Goal: Task Accomplishment & Management: Manage account settings

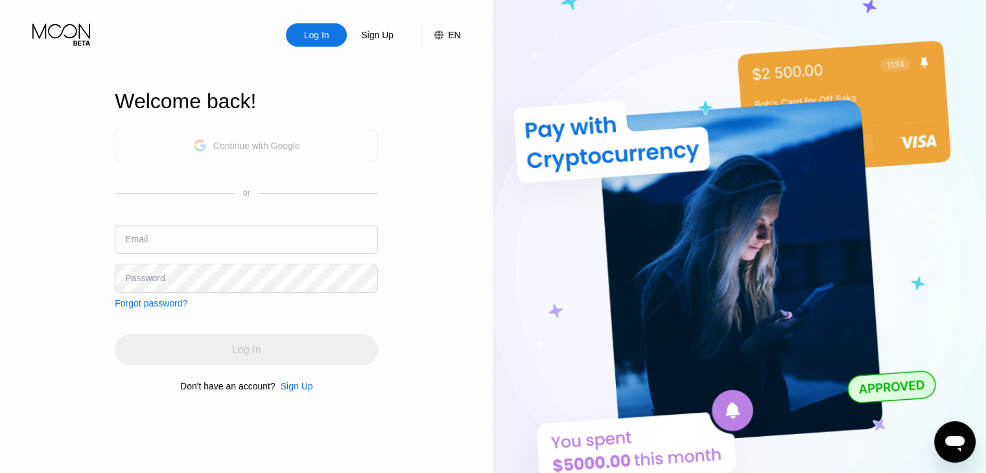
click at [251, 153] on div "Continue with Google" at bounding box center [246, 145] width 107 height 20
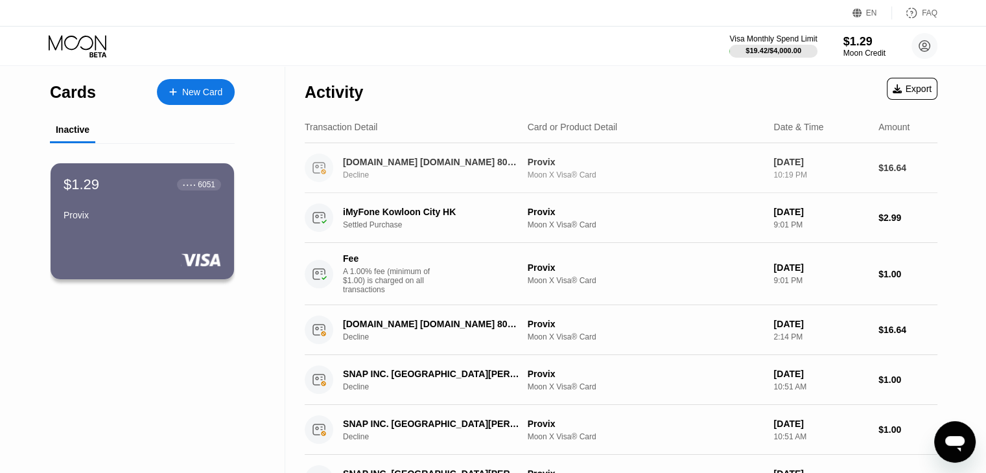
click at [708, 172] on div "Moon X Visa® Card" at bounding box center [645, 174] width 236 height 9
click at [511, 229] on div "Settled Purchase" at bounding box center [438, 224] width 191 height 9
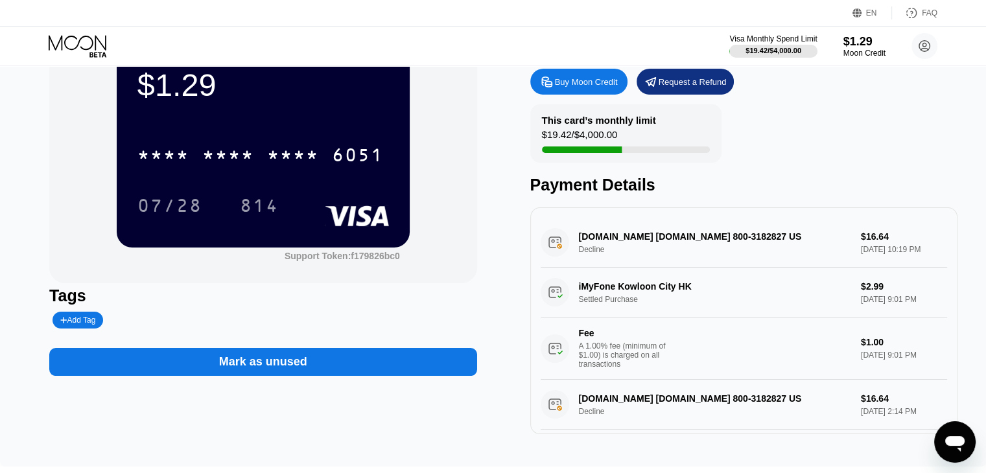
scroll to position [65, 0]
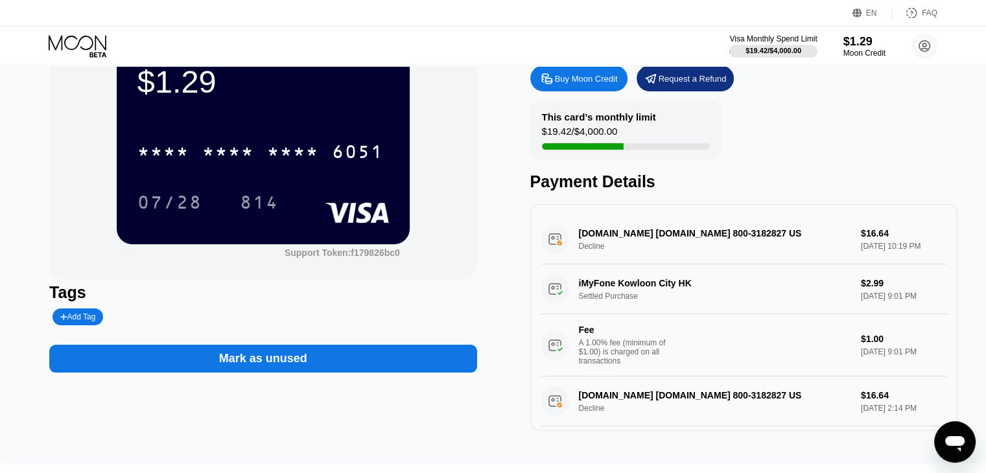
click at [599, 296] on div "iMyFone Kowloon City HK Settled Purchase $2.99 [DATE] 9:01 PM Fee A 1.00% fee (…" at bounding box center [743, 320] width 406 height 112
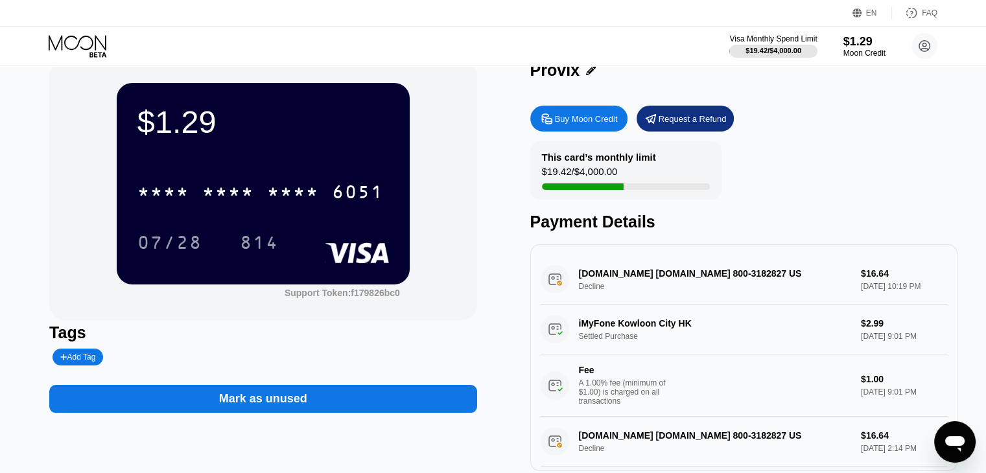
scroll to position [0, 0]
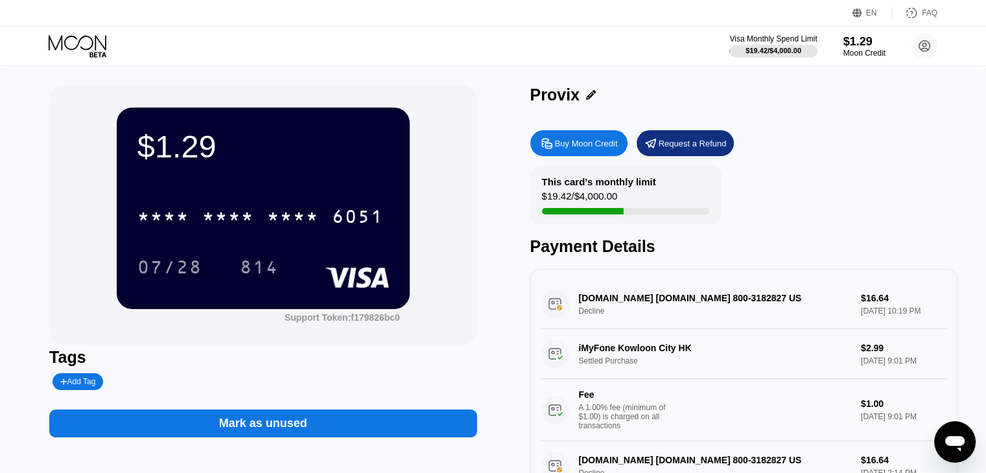
click at [688, 358] on div "iMyFone Kowloon City HK Settled Purchase $2.99 [DATE] 9:01 PM Fee A 1.00% fee (…" at bounding box center [743, 385] width 406 height 112
drag, startPoint x: 699, startPoint y: 358, endPoint x: 588, endPoint y: 353, distance: 110.9
click at [588, 353] on div "iMyFone Kowloon City HK Settled Purchase $2.99 [DATE] 9:01 PM Fee A 1.00% fee (…" at bounding box center [743, 385] width 406 height 112
click at [586, 351] on div "iMyFone Kowloon City HK Settled Purchase $2.99 [DATE] 9:01 PM Fee A 1.00% fee (…" at bounding box center [743, 385] width 406 height 112
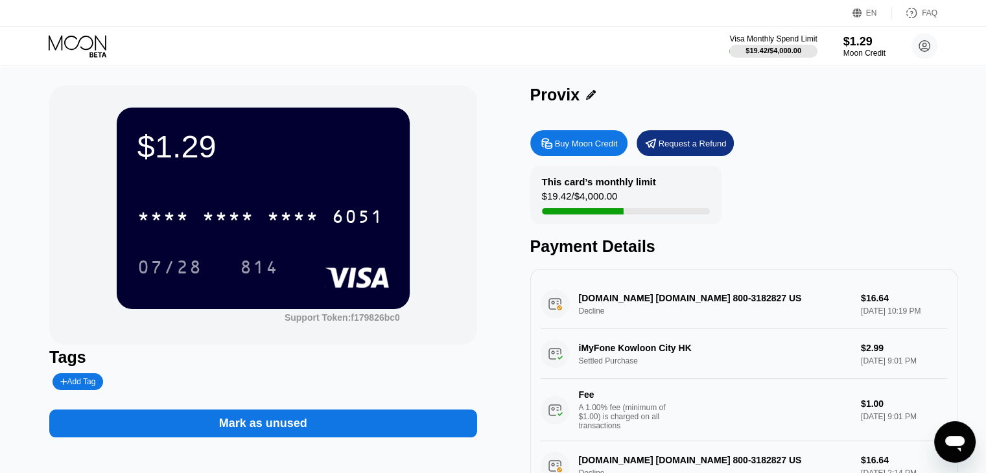
click at [546, 360] on div "iMyFone Kowloon City HK Settled Purchase $2.99 [DATE] 9:01 PM Fee A 1.00% fee (…" at bounding box center [743, 385] width 406 height 112
click at [647, 355] on div "iMyFone Kowloon City HK Settled Purchase $2.99 [DATE] 9:01 PM Fee A 1.00% fee (…" at bounding box center [743, 385] width 406 height 112
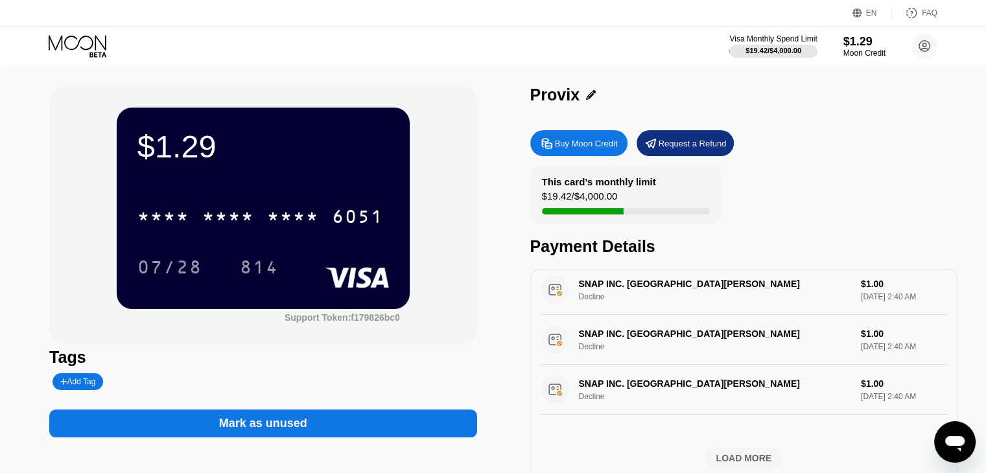
scroll to position [538, 0]
click at [752, 464] on div "LOAD MORE" at bounding box center [743, 458] width 78 height 22
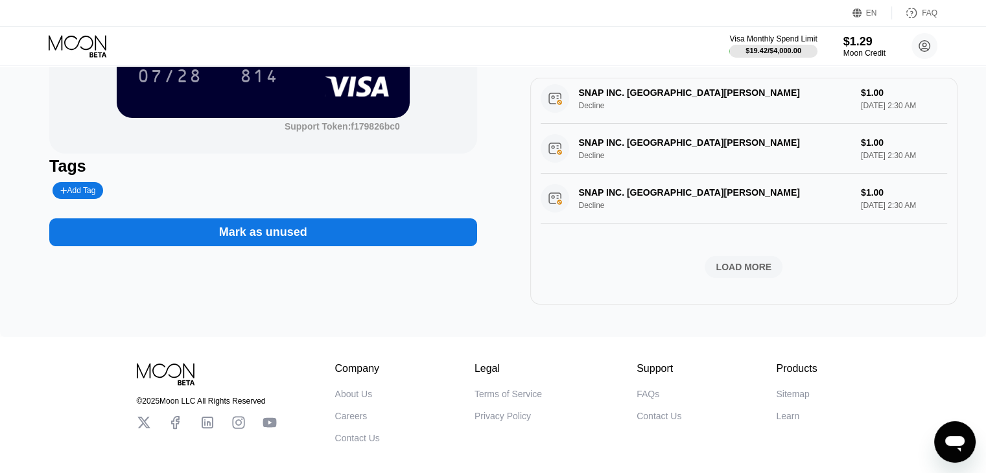
scroll to position [194, 0]
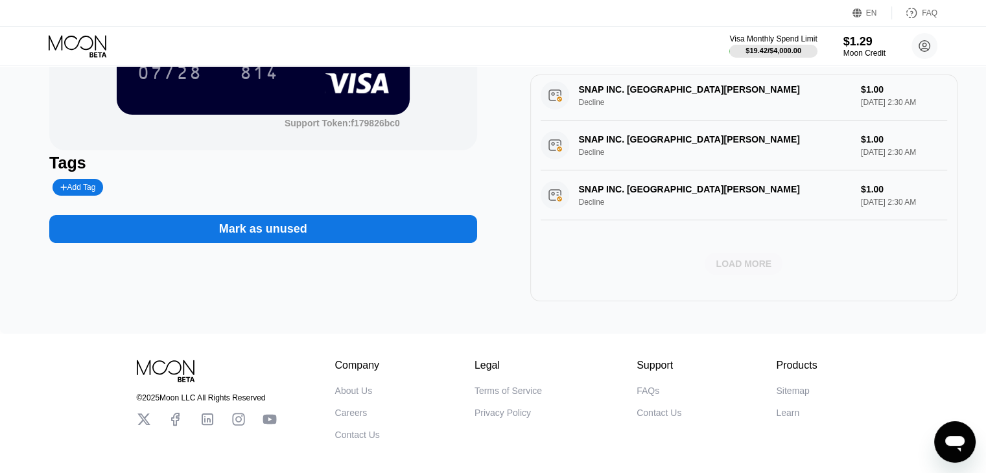
click at [741, 253] on div "LOAD MORE" at bounding box center [743, 264] width 78 height 22
click at [756, 267] on div "LOAD MORE" at bounding box center [743, 264] width 78 height 22
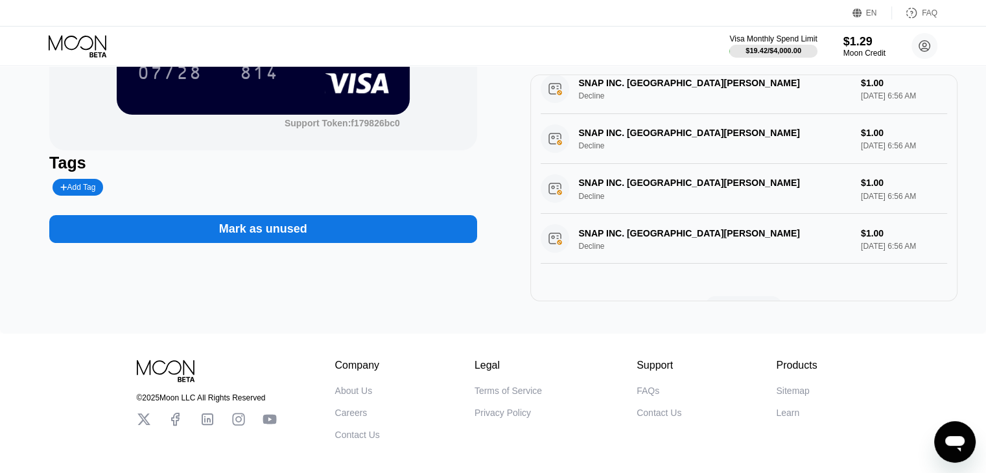
scroll to position [2398, 0]
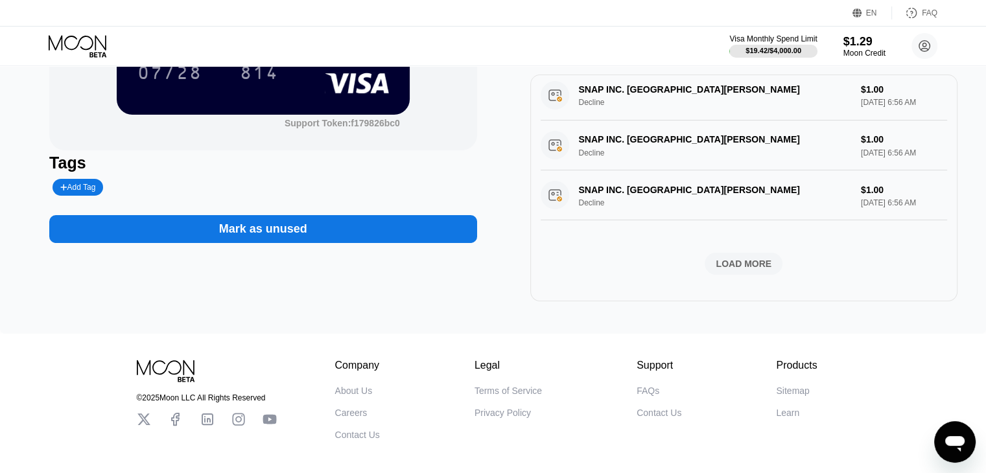
click at [740, 258] on div "LOAD MORE" at bounding box center [743, 264] width 56 height 12
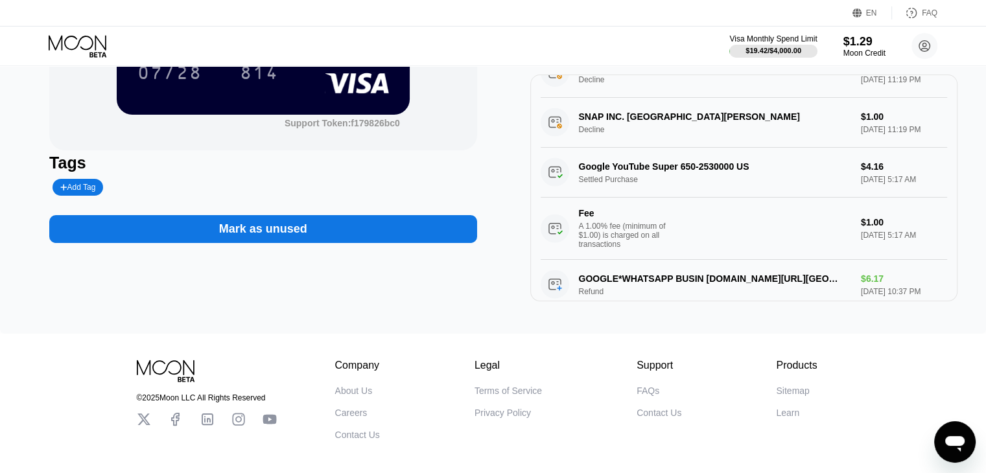
scroll to position [3062, 0]
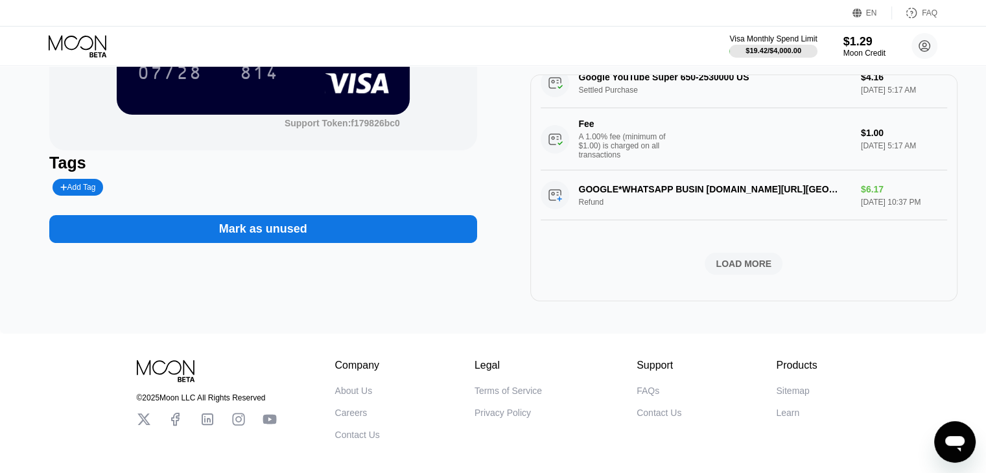
click at [743, 267] on div "LOAD MORE" at bounding box center [743, 264] width 78 height 22
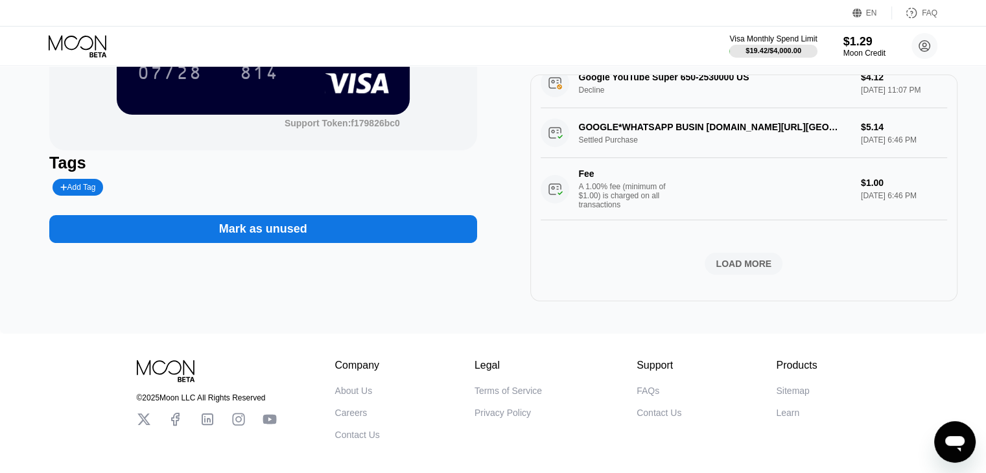
scroll to position [4064, 0]
drag, startPoint x: 735, startPoint y: 244, endPoint x: 737, endPoint y: 255, distance: 10.5
click at [739, 258] on div "LOAD MORE" at bounding box center [743, 264] width 56 height 12
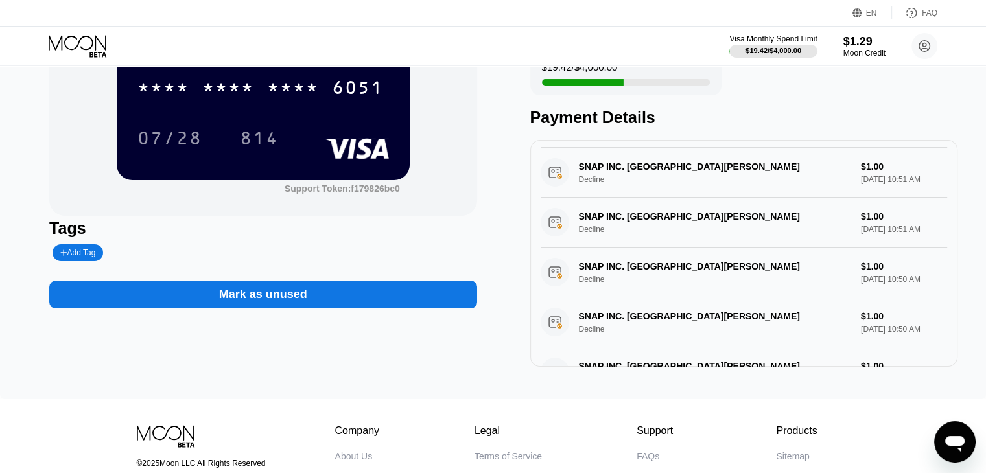
scroll to position [0, 0]
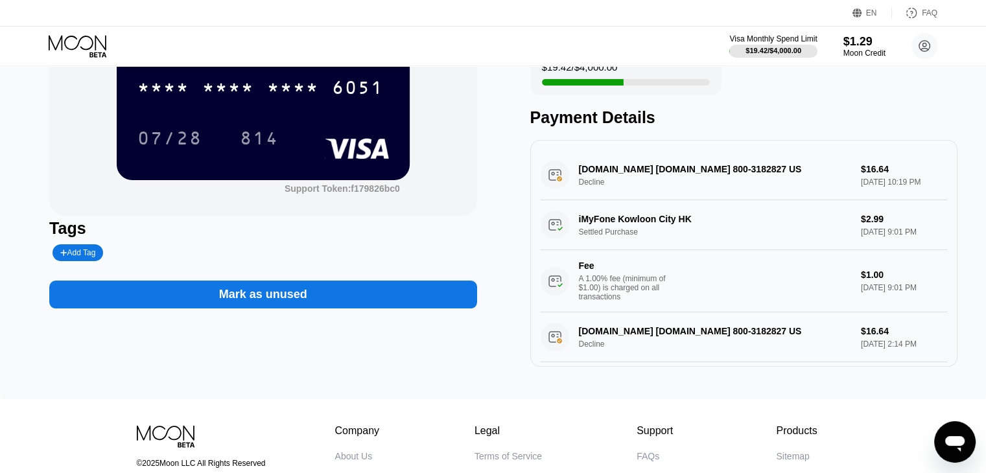
drag, startPoint x: 664, startPoint y: 233, endPoint x: 555, endPoint y: 197, distance: 115.4
click at [548, 210] on div "iMyFone Kowloon City HK Settled Purchase $2.99 [DATE] 9:01 PM Fee A 1.00% fee (…" at bounding box center [743, 256] width 406 height 112
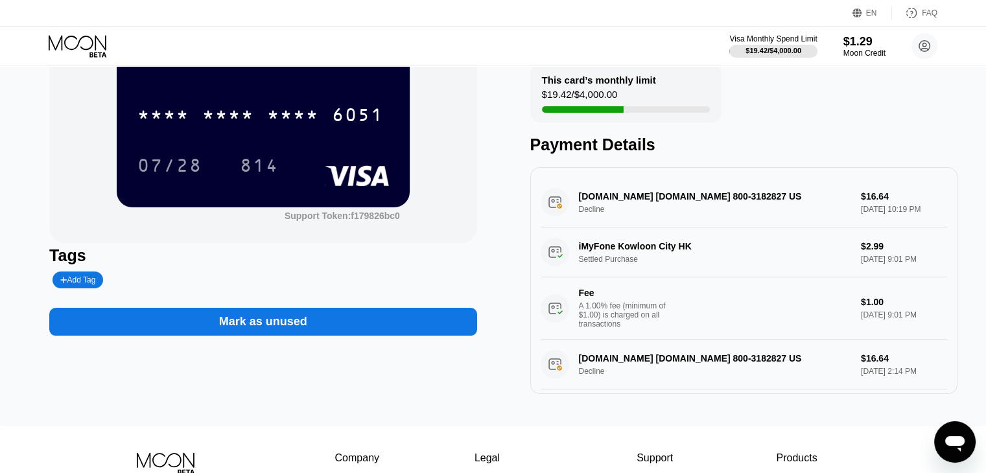
scroll to position [64, 0]
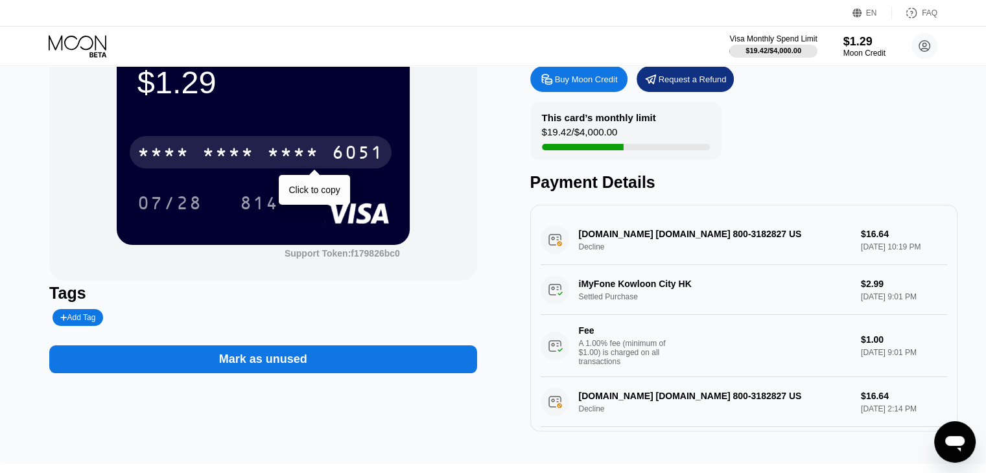
click at [275, 141] on div "* * * * * * * * * * * * 6051" at bounding box center [261, 152] width 262 height 32
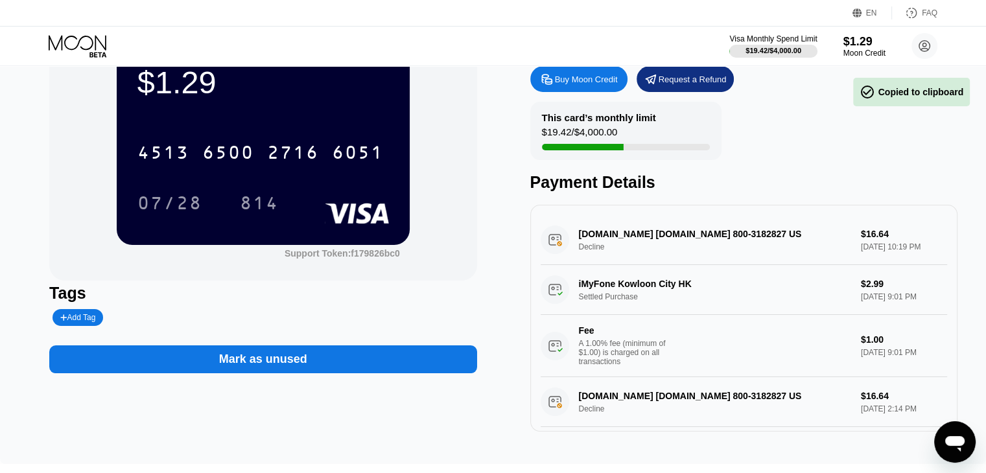
click at [223, 109] on div "$1.29 4513 6500 2716 6051 07/28 814" at bounding box center [263, 143] width 293 height 201
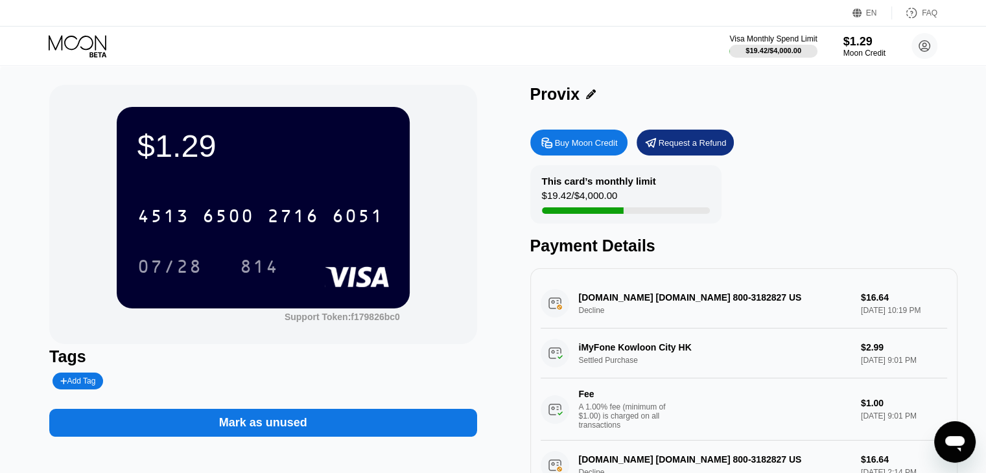
scroll to position [0, 0]
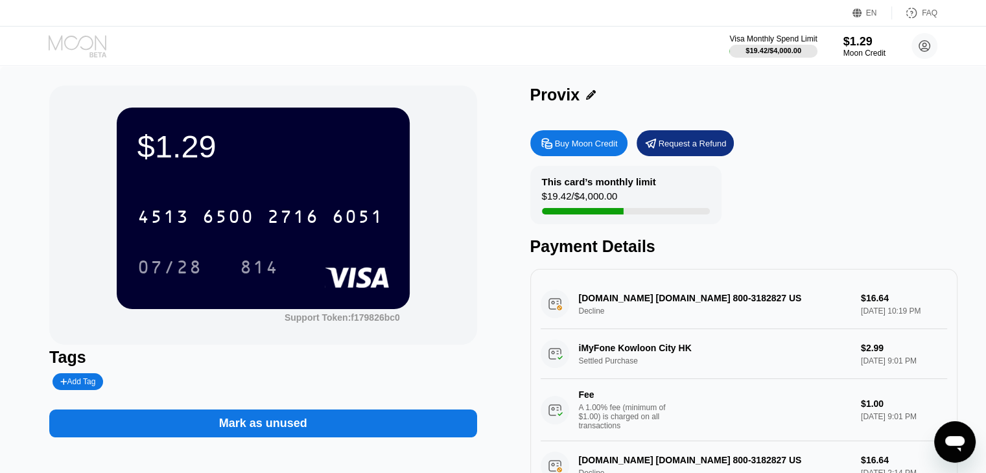
click at [87, 35] on icon at bounding box center [79, 46] width 60 height 23
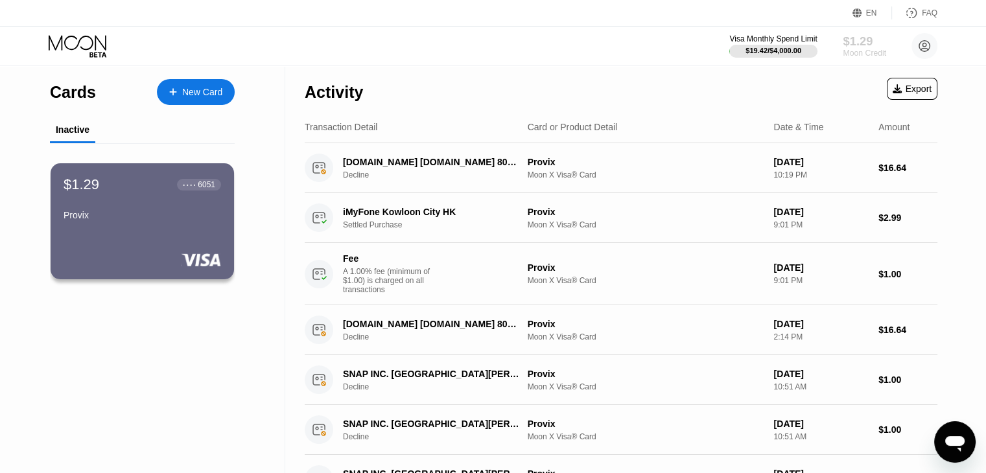
click at [866, 47] on div "$1.29" at bounding box center [863, 41] width 43 height 14
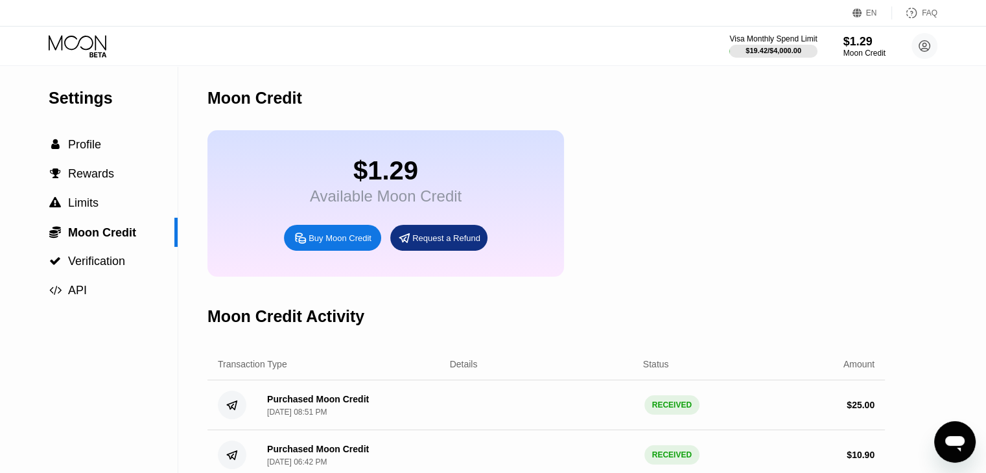
click at [60, 41] on icon at bounding box center [78, 42] width 58 height 15
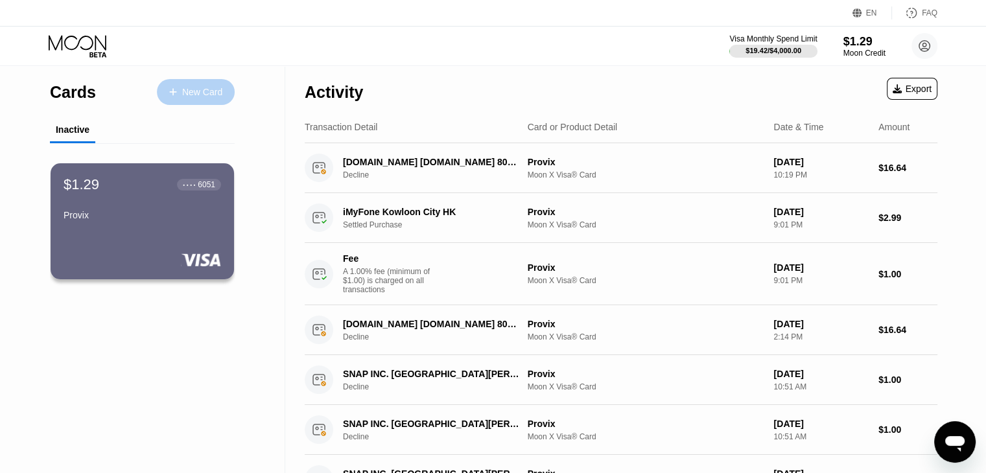
click at [216, 97] on div "New Card" at bounding box center [202, 92] width 40 height 11
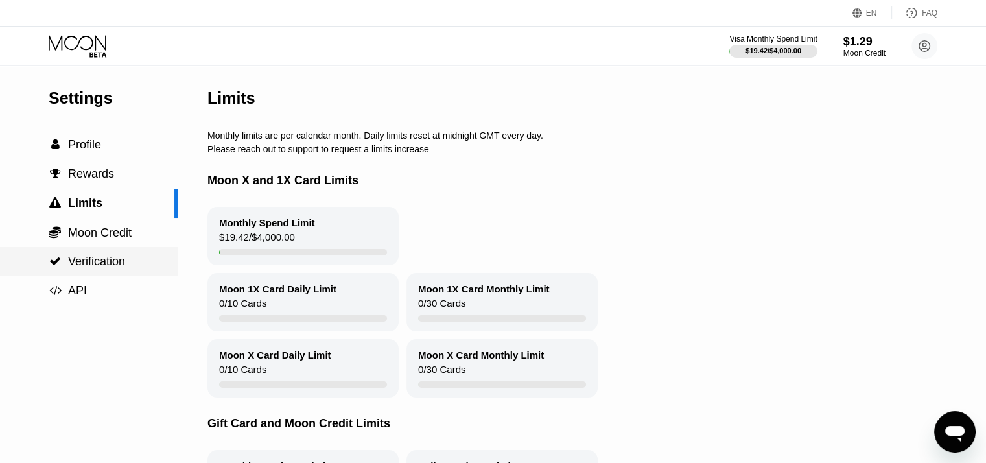
click at [80, 251] on div " Verification" at bounding box center [89, 261] width 178 height 29
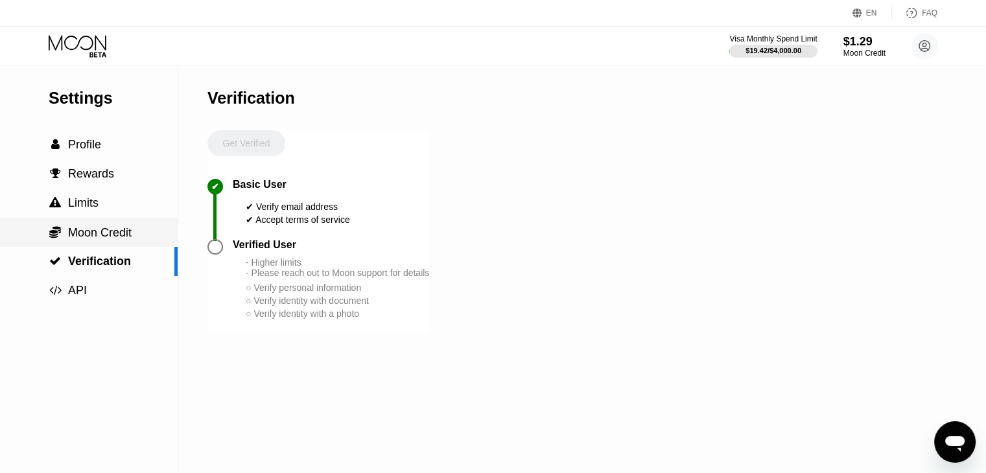
click at [95, 238] on span "Moon Credit" at bounding box center [100, 232] width 64 height 13
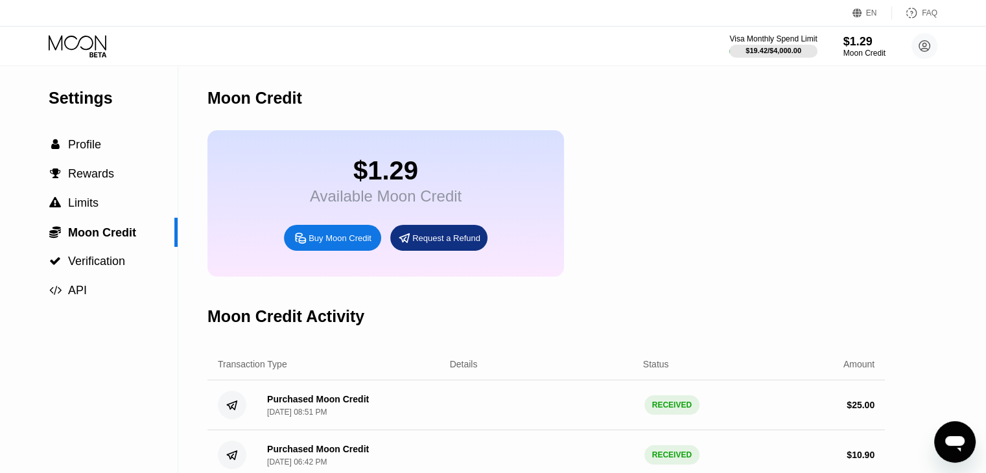
click at [98, 40] on icon at bounding box center [78, 42] width 58 height 15
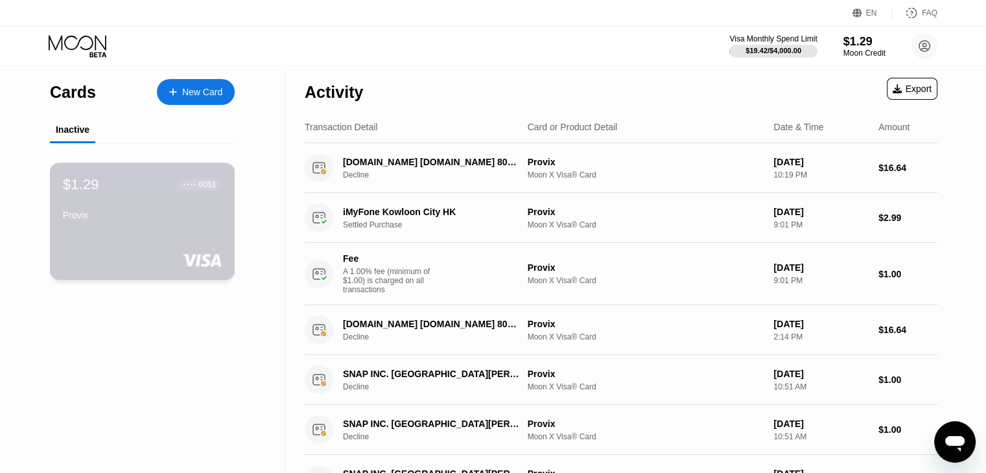
click at [138, 234] on div "$1.29 ● ● ● ● 6051 Provix" at bounding box center [142, 221] width 185 height 117
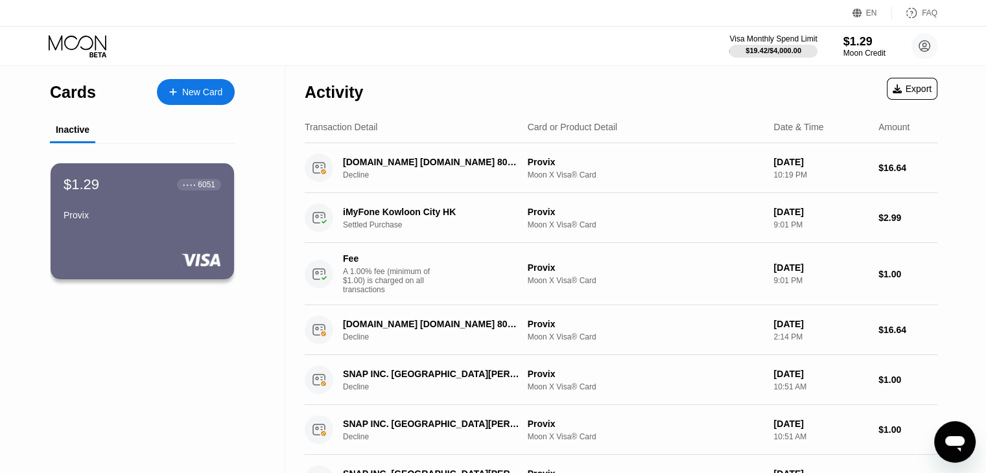
click at [80, 133] on div "Inactive" at bounding box center [73, 129] width 34 height 10
click at [156, 214] on div "Provix" at bounding box center [142, 215] width 159 height 10
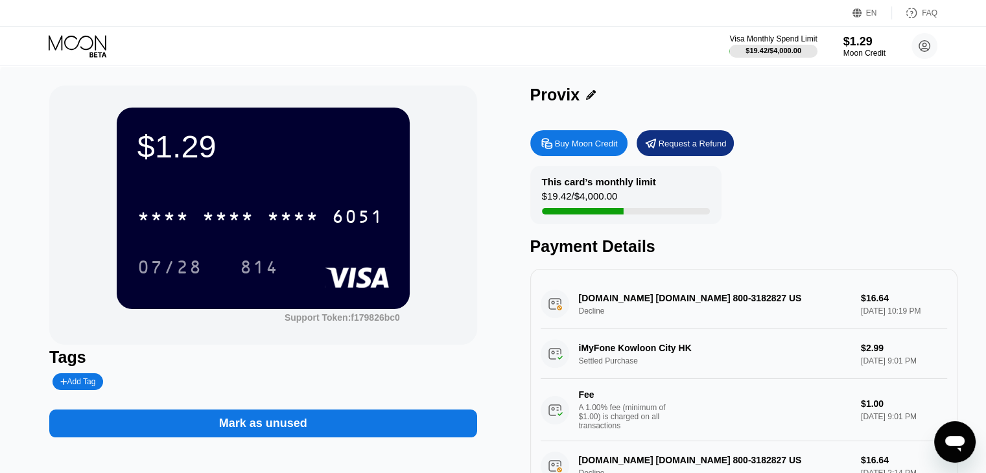
click at [72, 52] on icon at bounding box center [79, 46] width 60 height 23
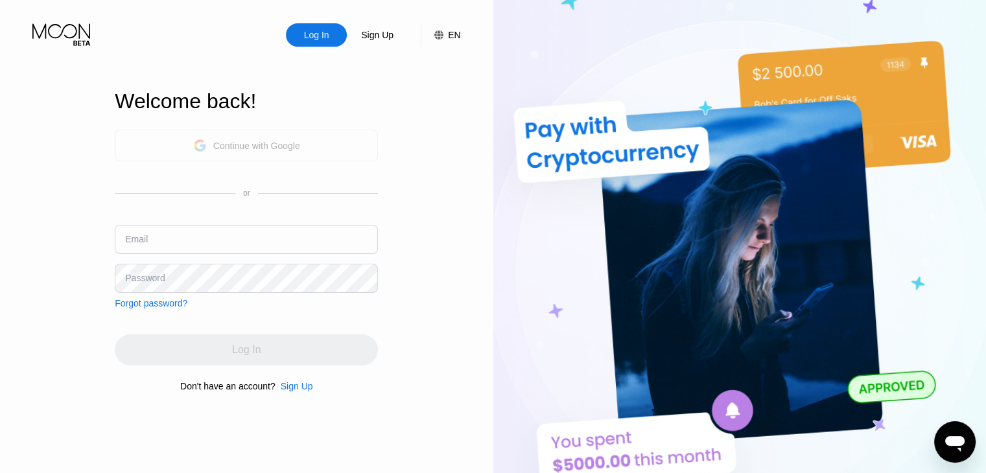
click at [331, 157] on div "Continue with Google" at bounding box center [246, 146] width 263 height 32
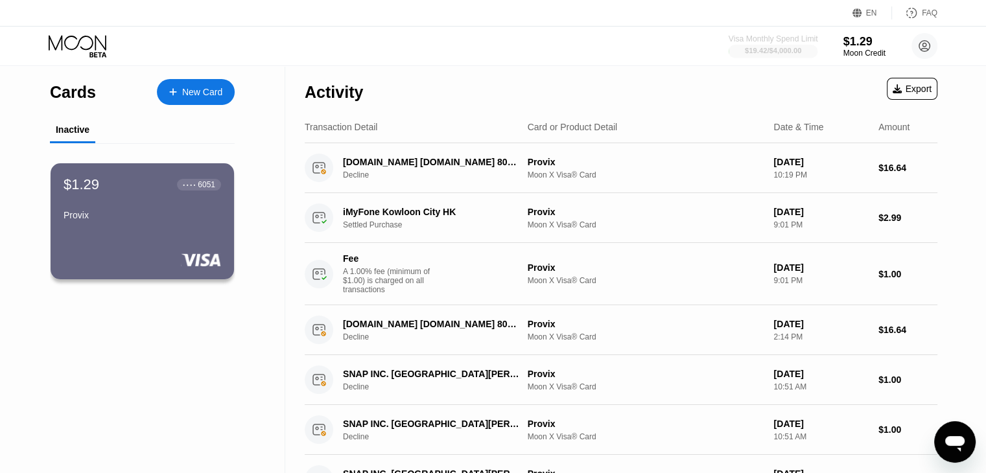
click at [788, 56] on div at bounding box center [772, 51] width 89 height 13
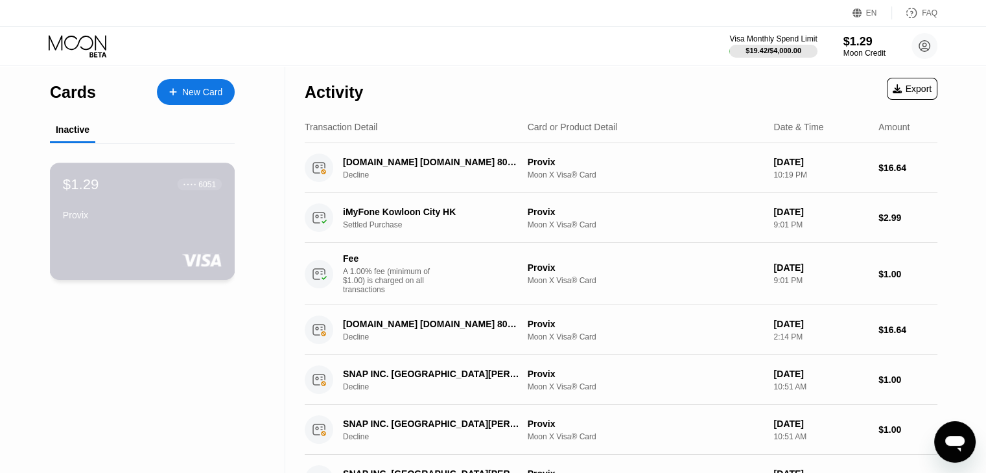
click at [96, 183] on div "$1.29" at bounding box center [81, 184] width 36 height 17
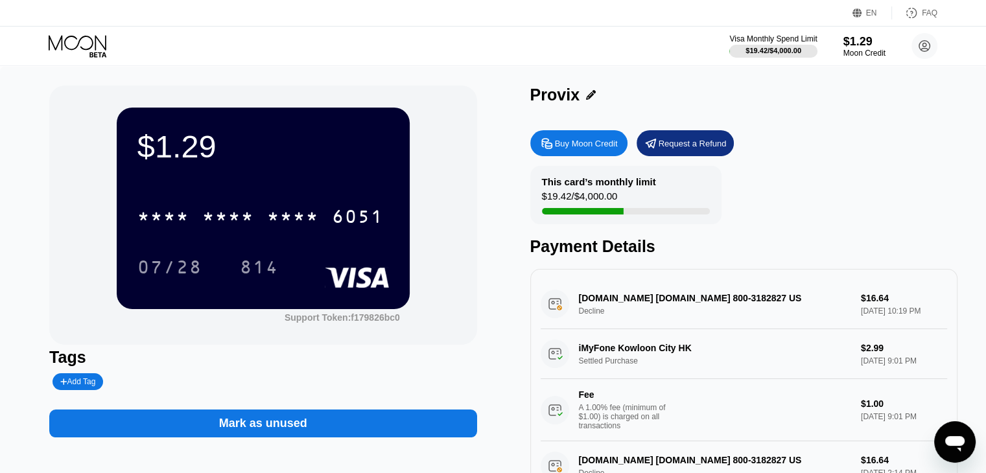
click at [924, 41] on circle at bounding box center [924, 46] width 26 height 26
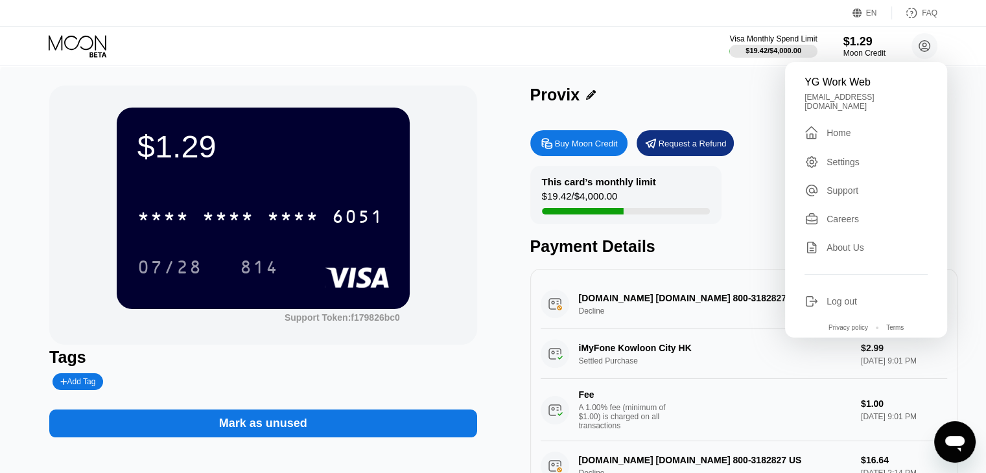
click at [845, 296] on div "Log out" at bounding box center [841, 301] width 30 height 10
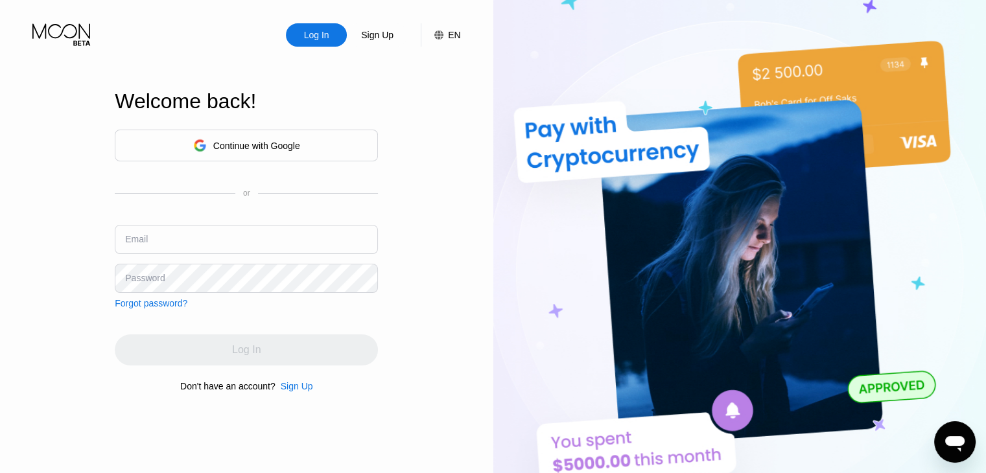
click at [301, 145] on div "Continue with Google" at bounding box center [246, 146] width 263 height 32
